Goal: Task Accomplishment & Management: Complete application form

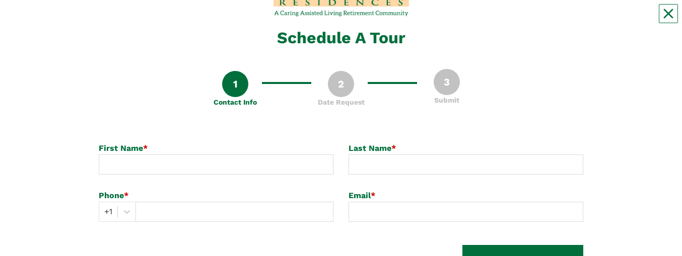
scroll to position [50, 0]
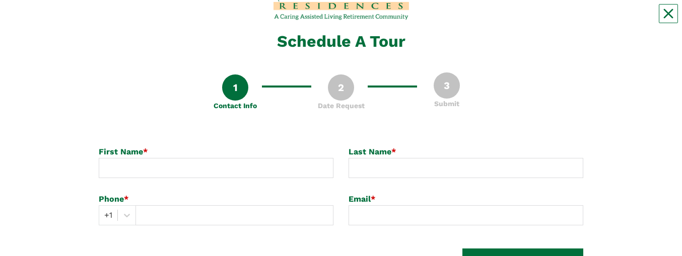
click at [192, 19] on div "First Name *" at bounding box center [216, 152] width 235 height 12
click at [152, 19] on div "First Name *" at bounding box center [216, 152] width 235 height 12
click at [127, 19] on input at bounding box center [216, 168] width 235 height 20
type input "[PERSON_NAME]"
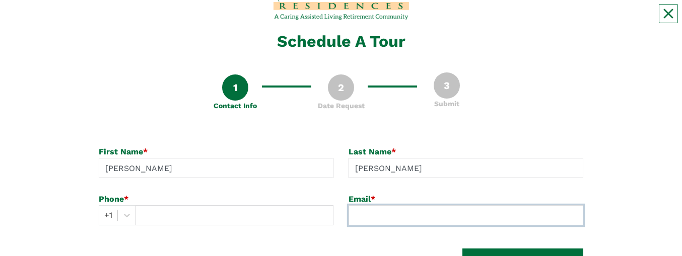
type input "[EMAIL_ADDRESS][DOMAIN_NAME]"
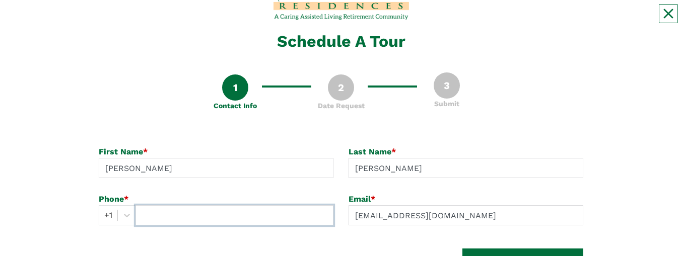
click at [156, 19] on input "text" at bounding box center [235, 216] width 198 height 20
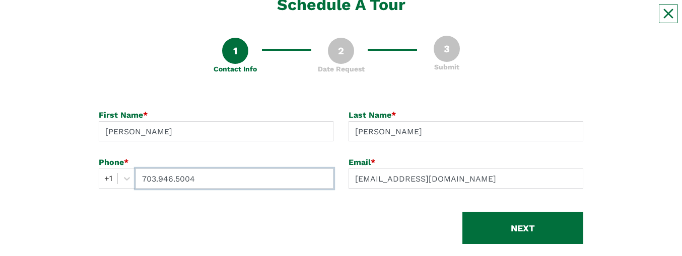
scroll to position [117, 0]
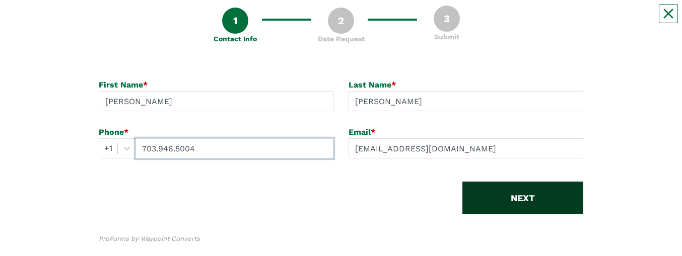
type input "703.946.5004"
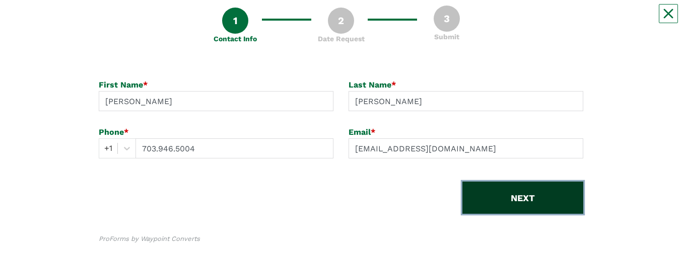
click at [520, 19] on button "NEXT" at bounding box center [522, 198] width 121 height 32
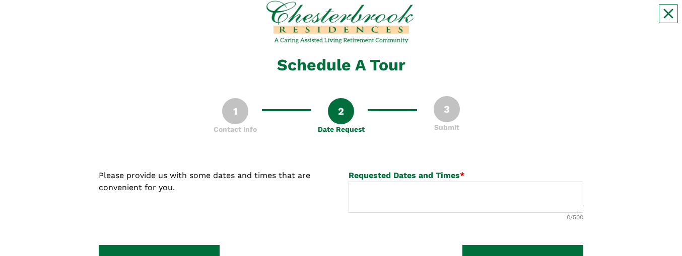
scroll to position [33, 0]
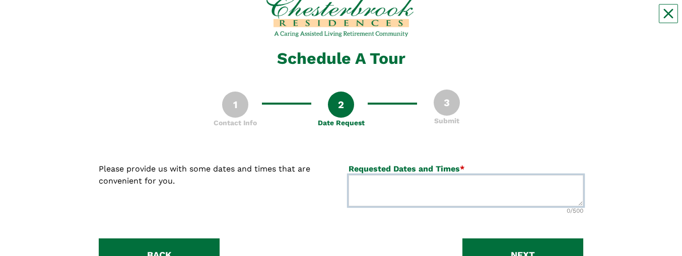
click at [395, 19] on textarea at bounding box center [466, 190] width 235 height 31
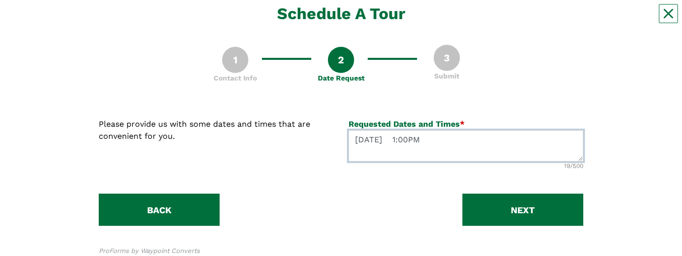
scroll to position [84, 0]
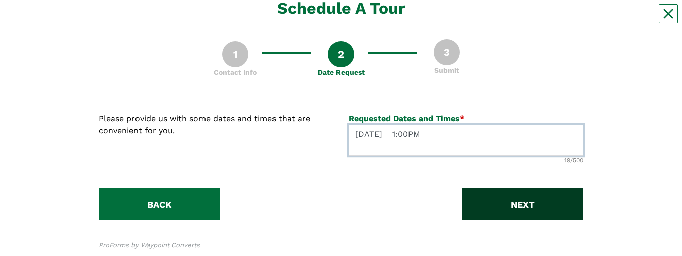
type textarea "[DATE] 1:00PM"
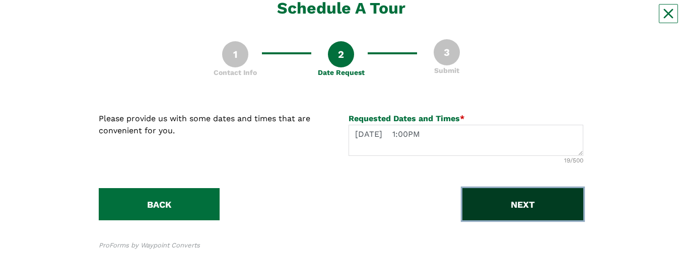
click at [529, 19] on button "NEXT" at bounding box center [522, 204] width 121 height 32
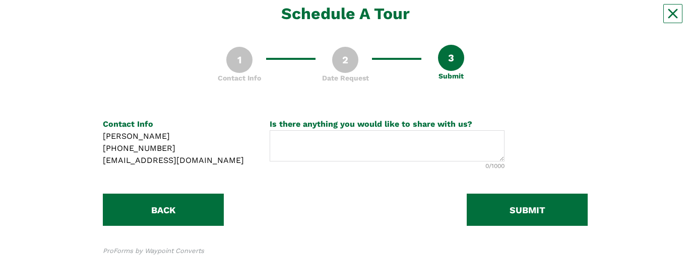
scroll to position [84, 0]
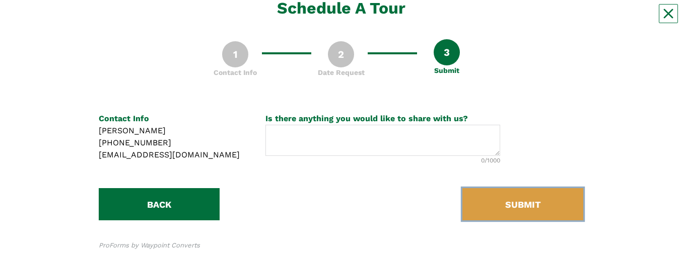
click at [528, 19] on button "SUBMIT" at bounding box center [522, 204] width 121 height 32
